Goal: Find specific page/section: Find specific page/section

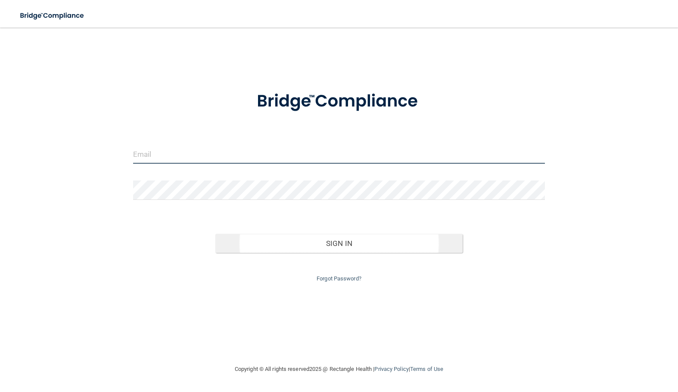
type input "[EMAIL_ADDRESS][DOMAIN_NAME][PERSON_NAME]"
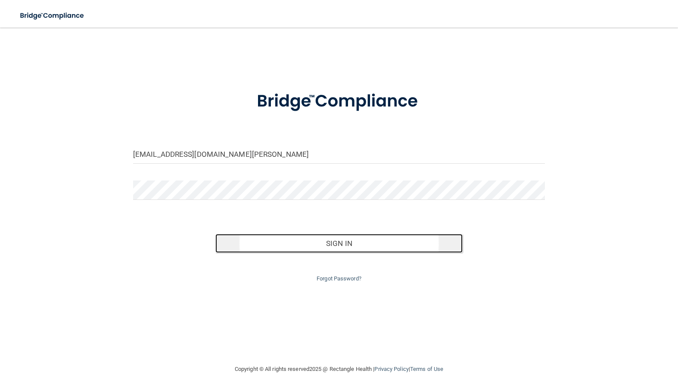
click at [331, 246] on button "Sign In" at bounding box center [338, 243] width 247 height 19
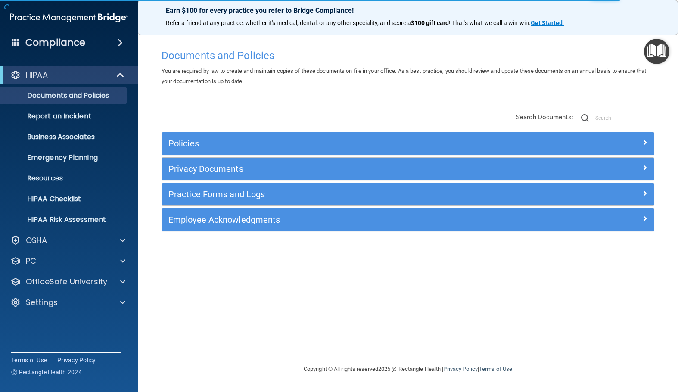
click at [110, 43] on div "Compliance" at bounding box center [69, 42] width 138 height 19
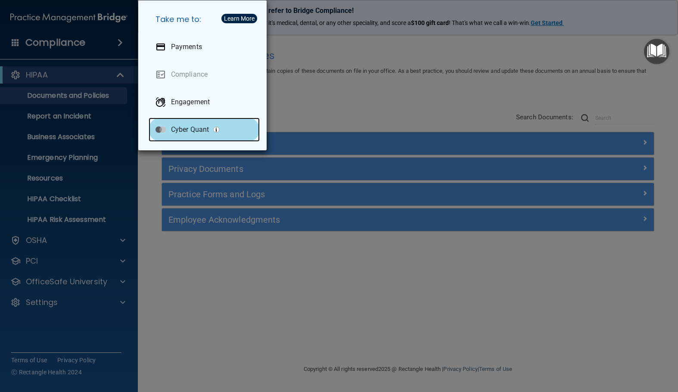
click at [190, 130] on p "Cyber Quant" at bounding box center [190, 129] width 38 height 9
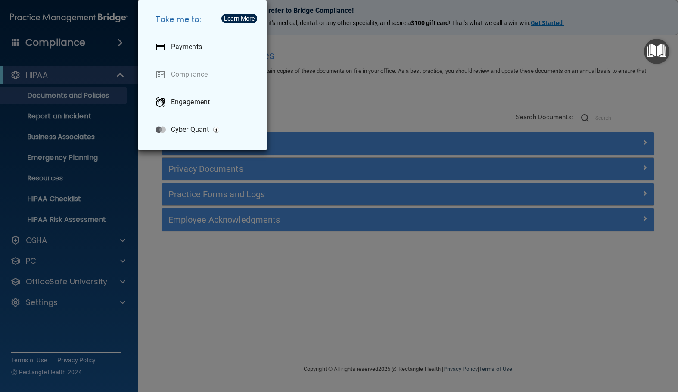
click at [124, 240] on div "Take me to: Payments Compliance Engagement Cyber Quant" at bounding box center [339, 196] width 678 height 392
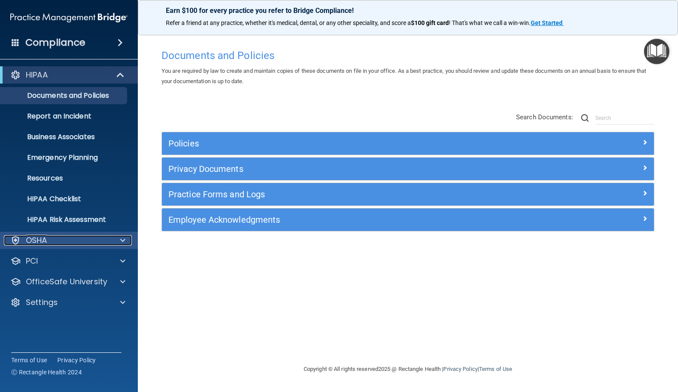
click at [120, 241] on div at bounding box center [122, 240] width 22 height 10
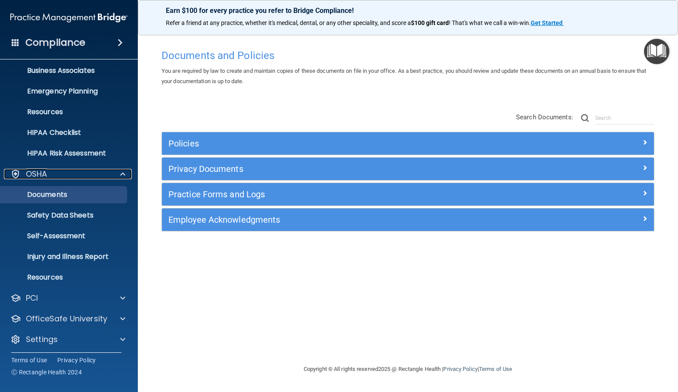
scroll to position [69, 0]
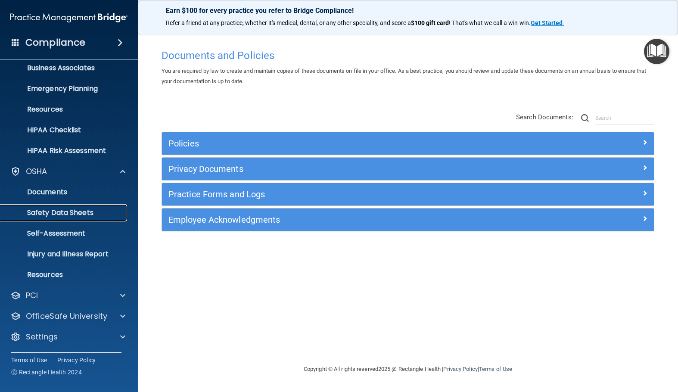
click at [70, 214] on p "Safety Data Sheets" at bounding box center [65, 213] width 118 height 9
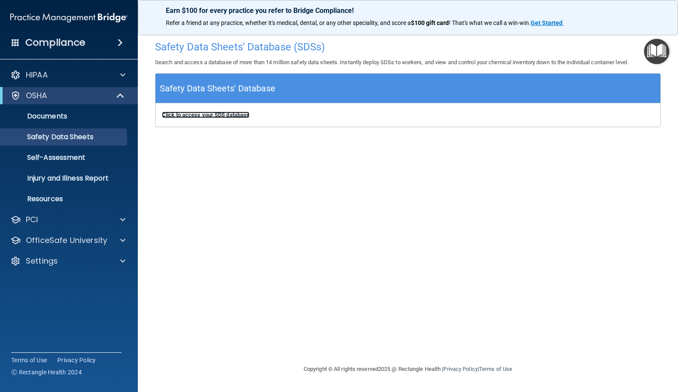
click at [218, 116] on b "Click to access your SDS database" at bounding box center [205, 115] width 87 height 6
click at [206, 114] on b "Click to access your SDS database" at bounding box center [205, 115] width 87 height 6
